Goal: Information Seeking & Learning: Learn about a topic

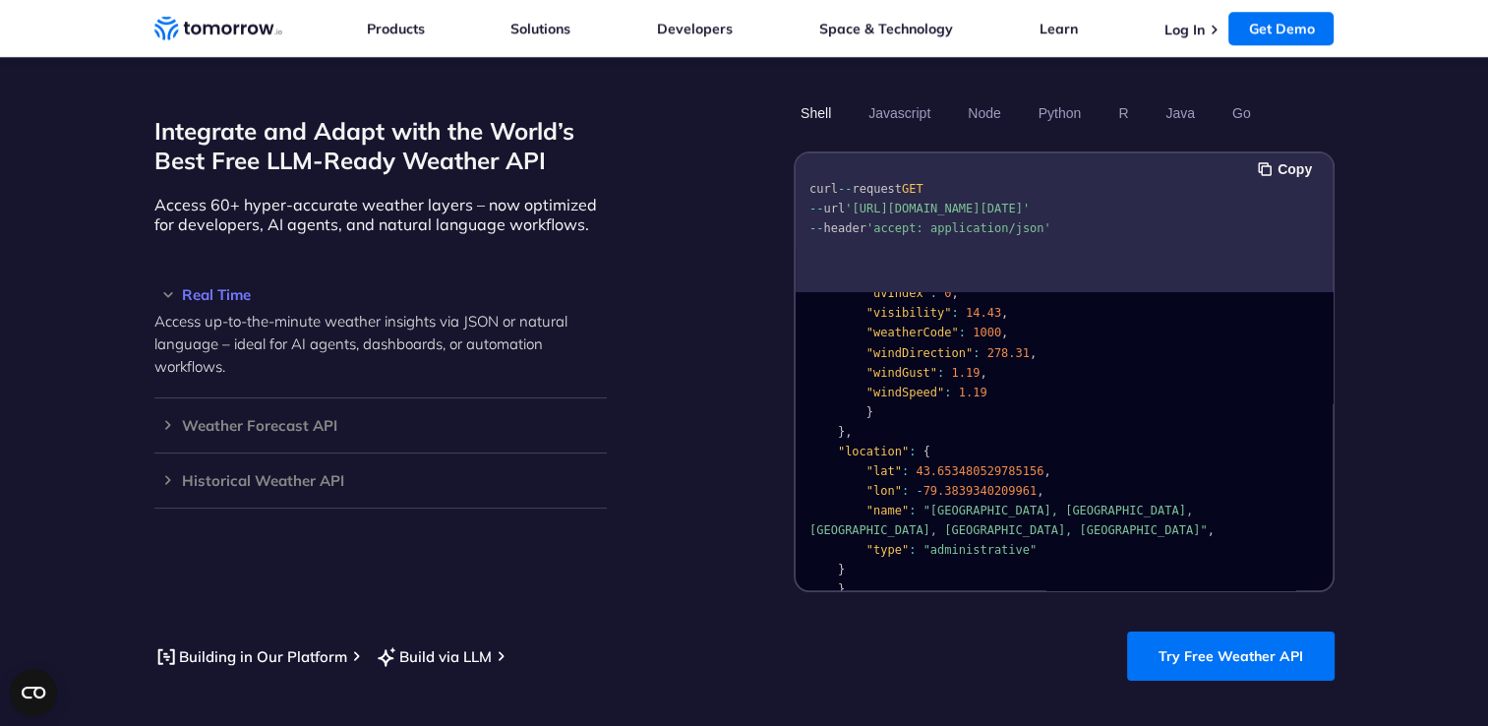
scroll to position [393, 0]
click at [164, 418] on h3 "Weather Forecast API" at bounding box center [380, 425] width 453 height 15
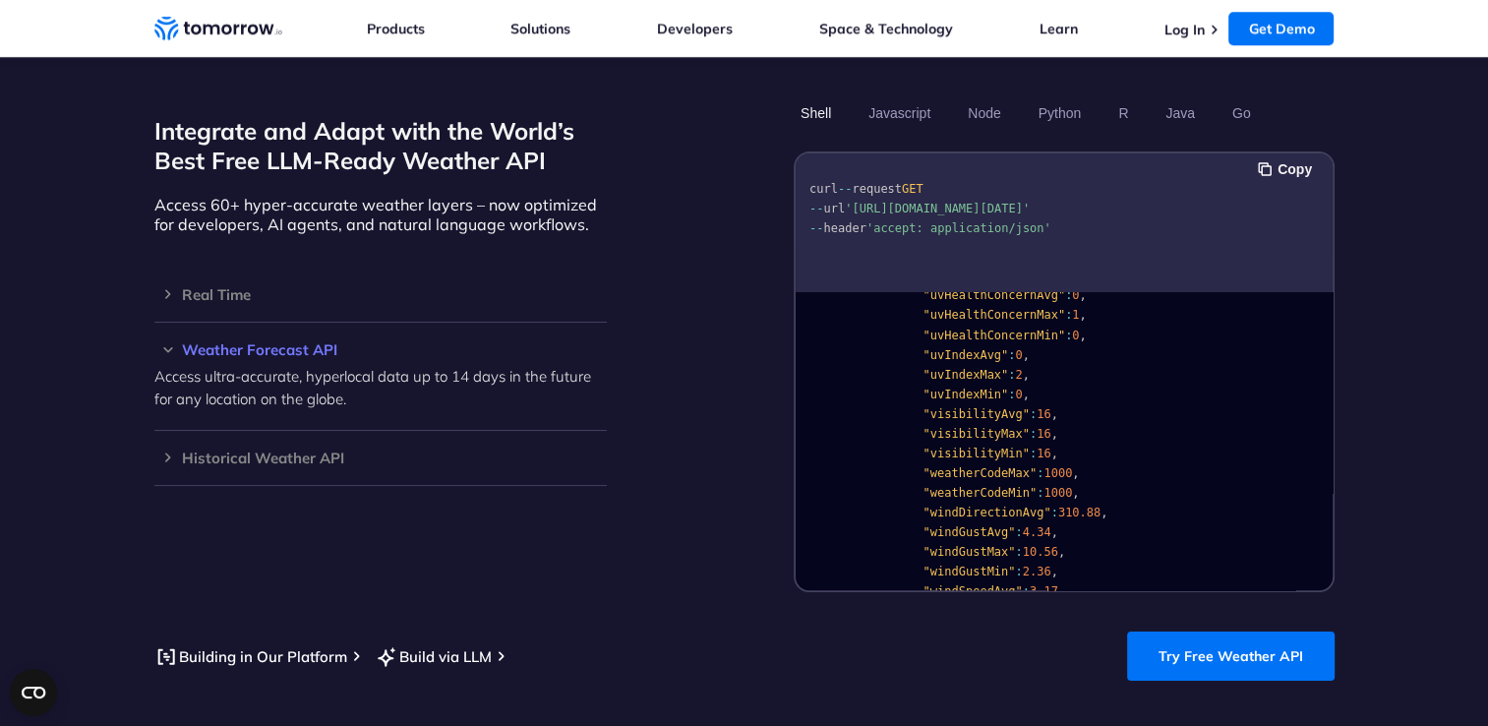
scroll to position [2533, 0]
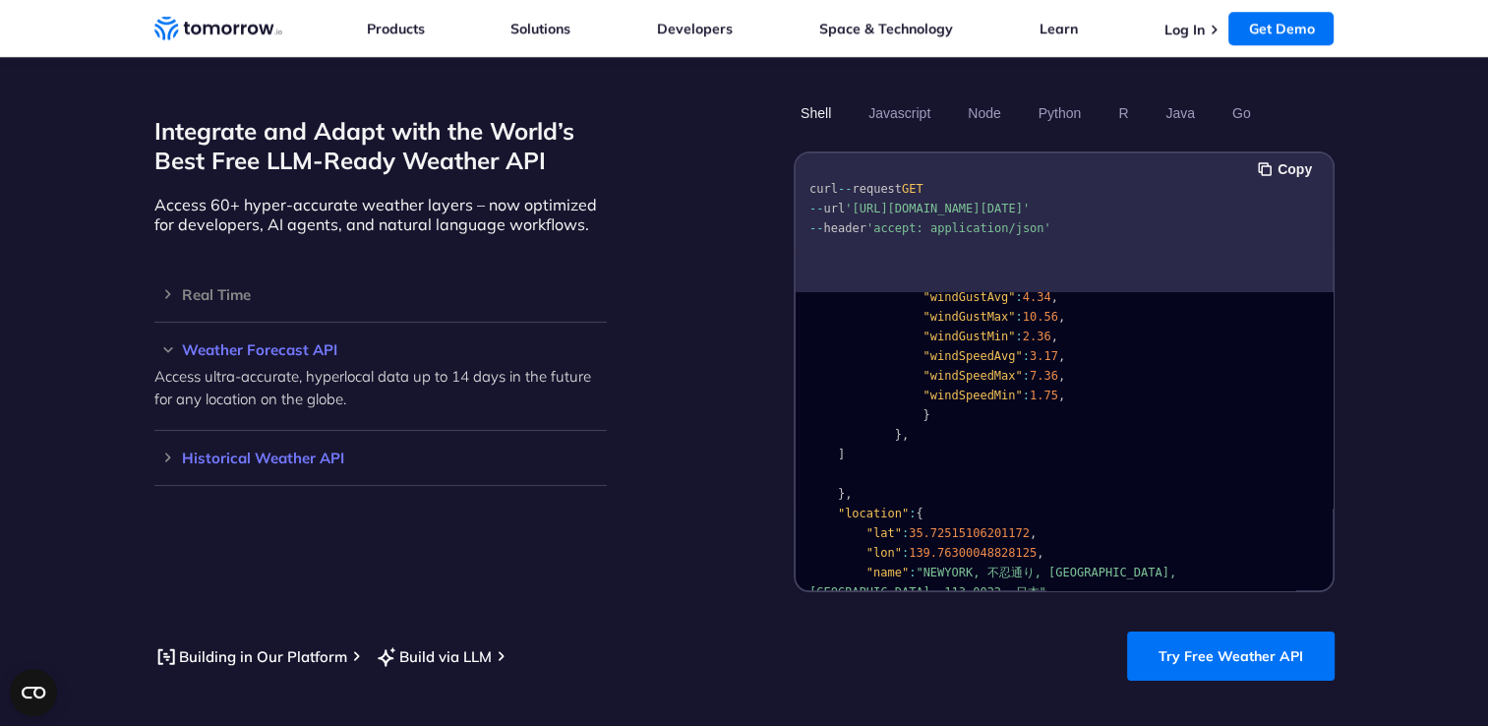
click at [393, 454] on div "Historical Weather API Optimize your operations with access to hourly and daily…" at bounding box center [380, 458] width 453 height 55
click at [169, 451] on h3 "Historical Weather API" at bounding box center [380, 458] width 453 height 15
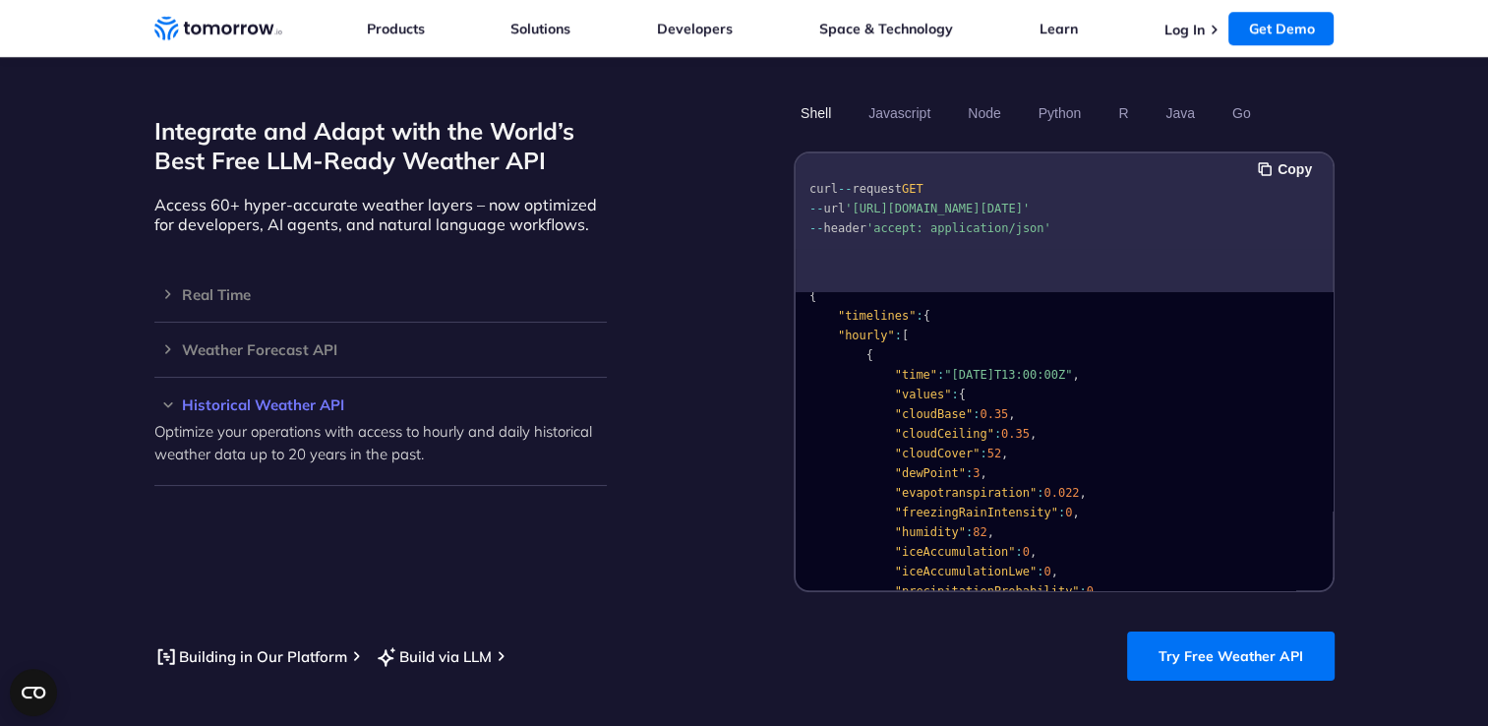
scroll to position [0, 0]
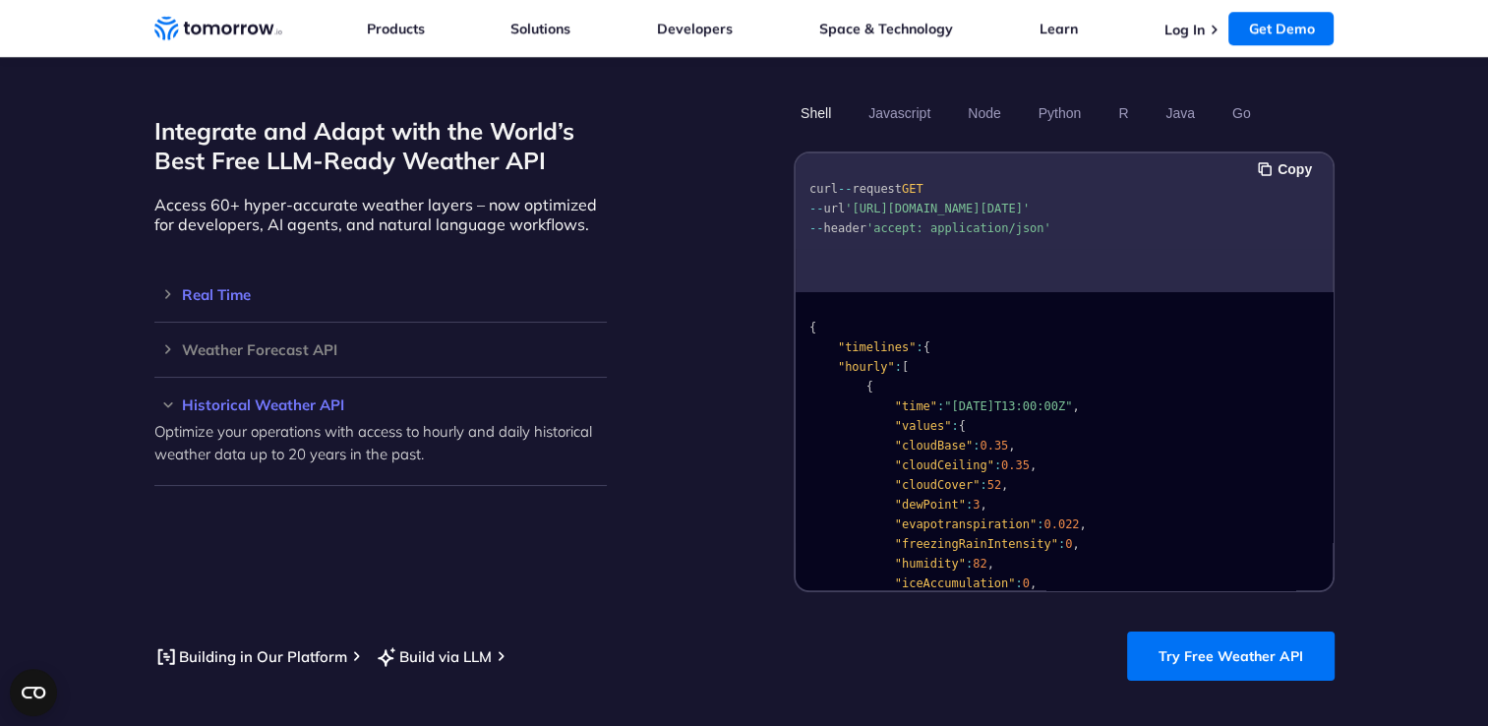
click at [296, 268] on div "Real Time Access up-to-the-minute weather insights via JSON or natural language…" at bounding box center [380, 295] width 453 height 55
click at [196, 287] on h3 "Real Time" at bounding box center [380, 294] width 453 height 15
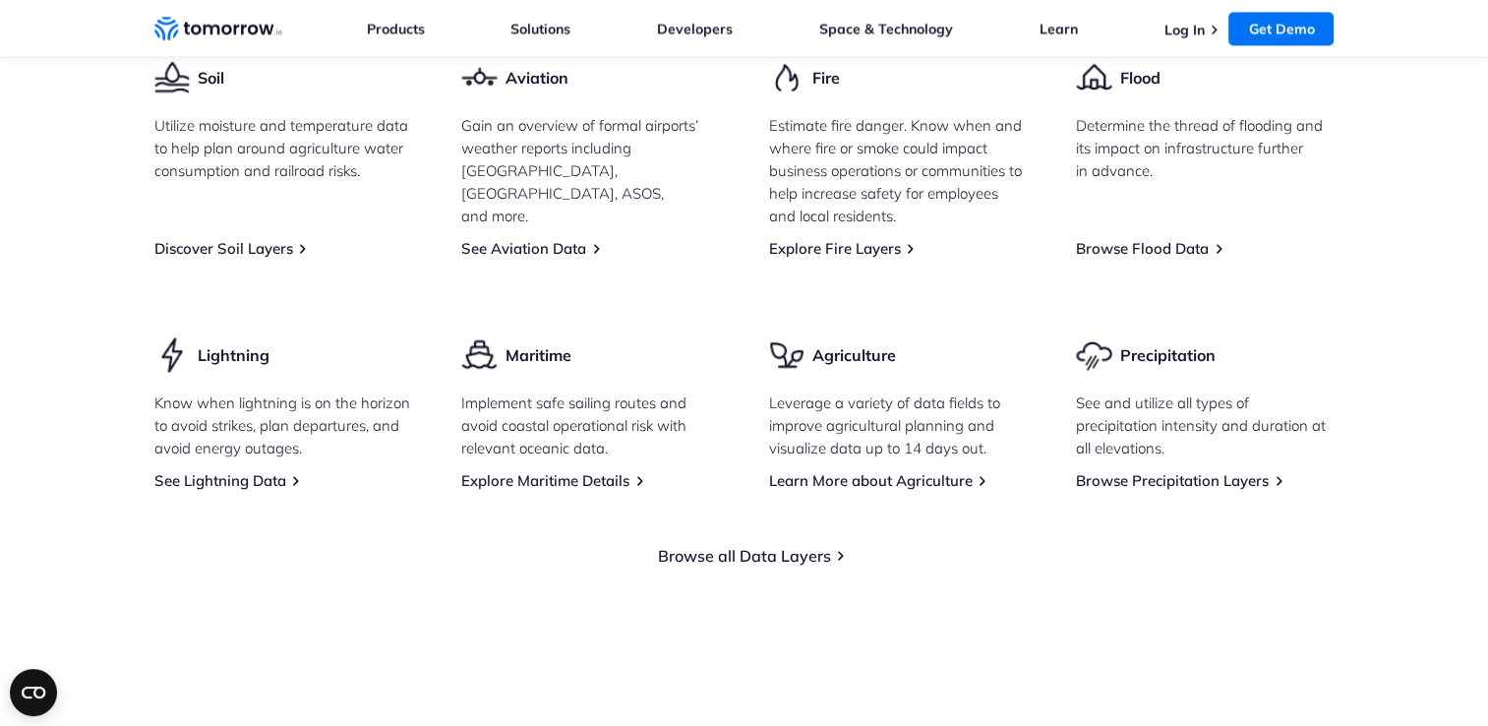
scroll to position [2910, 0]
click at [686, 548] on link "Browse all Data Layers" at bounding box center [744, 558] width 173 height 20
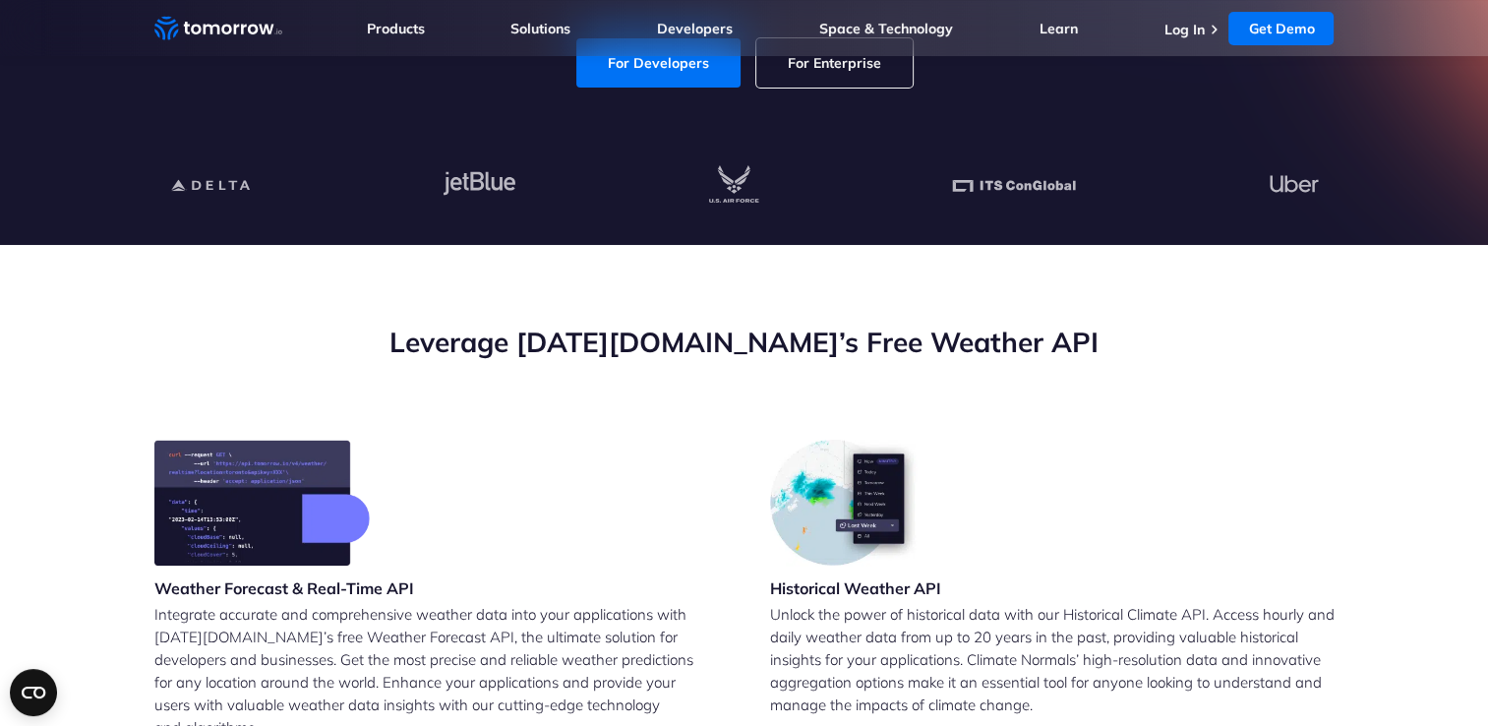
scroll to position [462, 0]
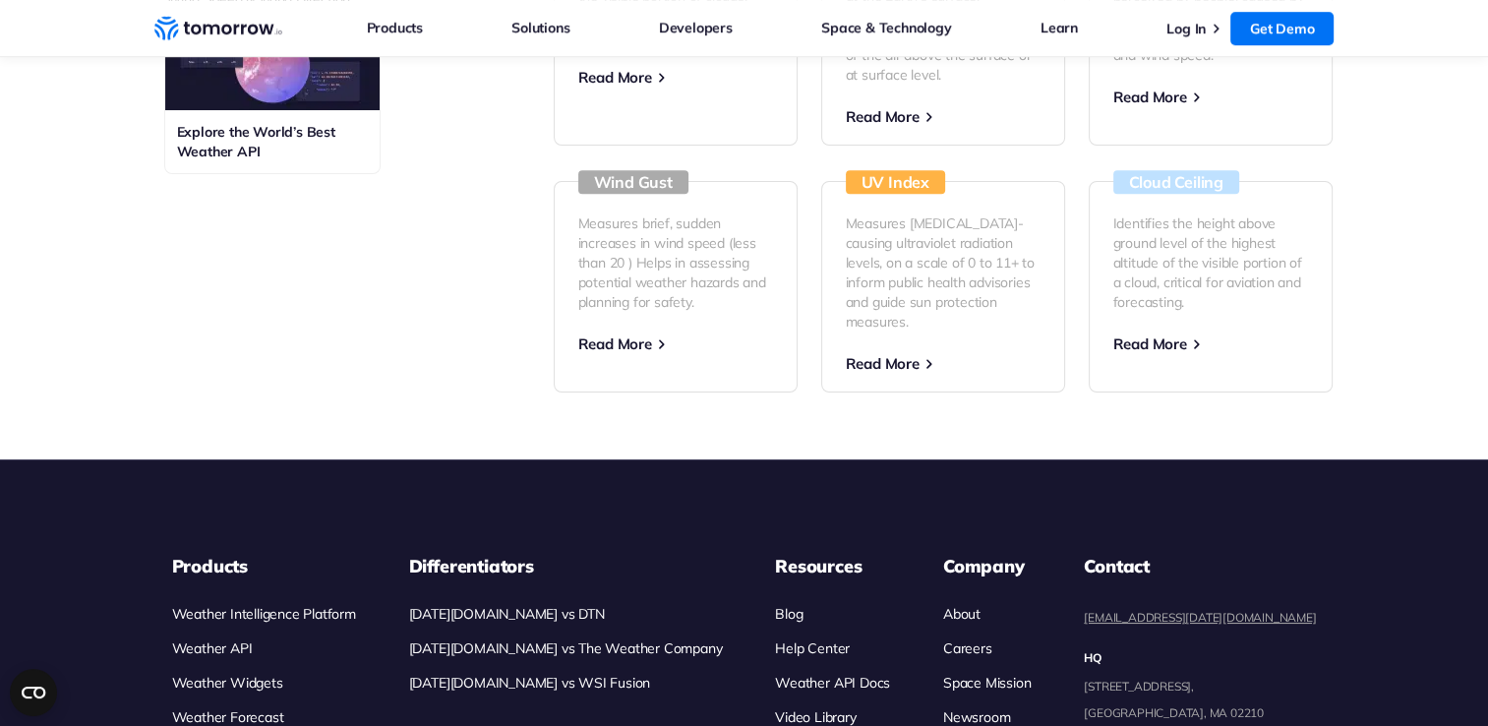
scroll to position [1161, 0]
